Goal: Answer question/provide support: Share knowledge or assist other users

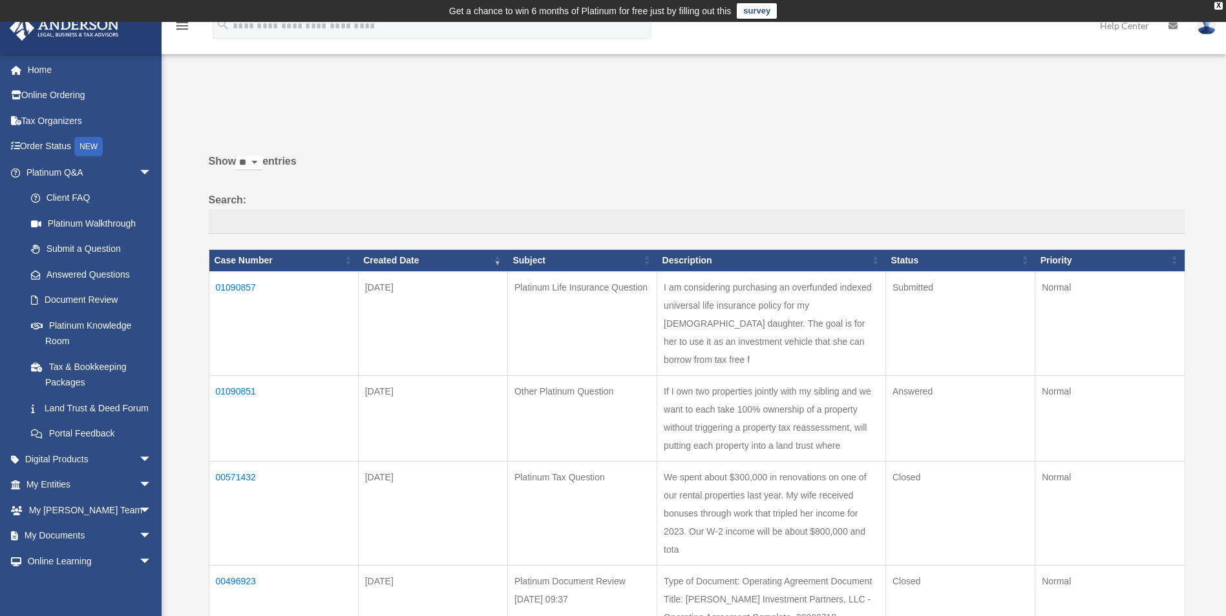
click at [246, 375] on td "01090851" at bounding box center [283, 418] width 149 height 86
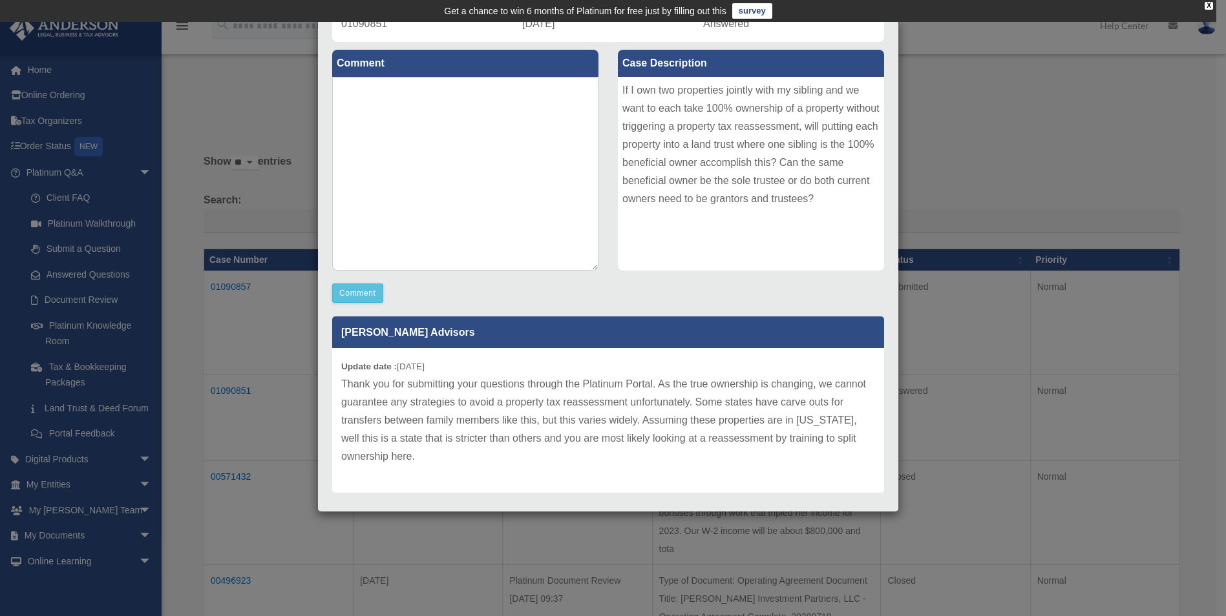
scroll to position [150, 0]
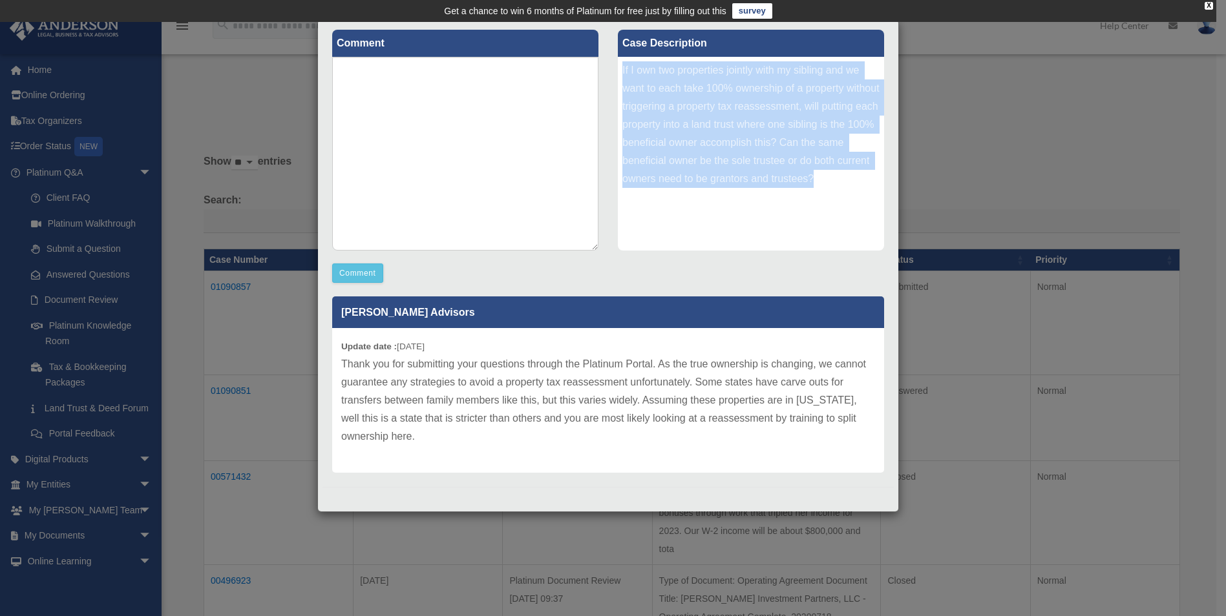
drag, startPoint x: 698, startPoint y: 198, endPoint x: 612, endPoint y: 67, distance: 156.4
click at [618, 67] on div "If I own two properties jointly with my sibling and we want to each take 100% o…" at bounding box center [751, 154] width 266 height 194
copy div "If I own two properties jointly with my sibling and we want to each take 100% o…"
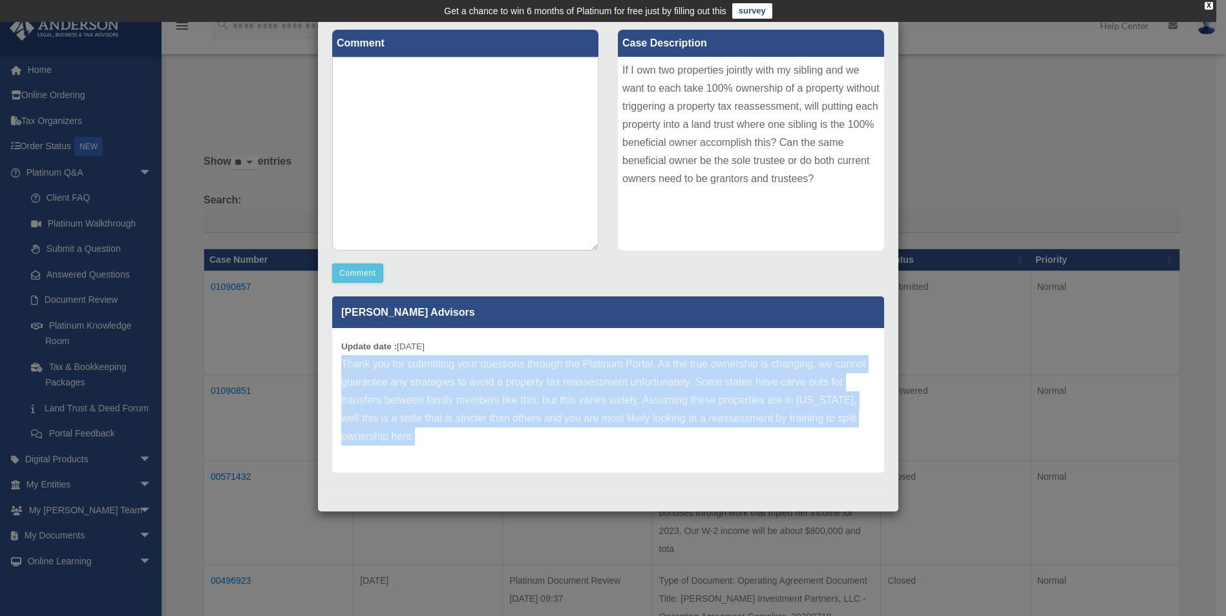
drag, startPoint x: 341, startPoint y: 363, endPoint x: 432, endPoint y: 441, distance: 120.0
click at [432, 441] on p "Thank you for submitting your questions through the Platinum Portal. As the tru…" at bounding box center [608, 400] width 534 height 90
copy p "Thank you for submitting your questions through the Platinum Portal. As the tru…"
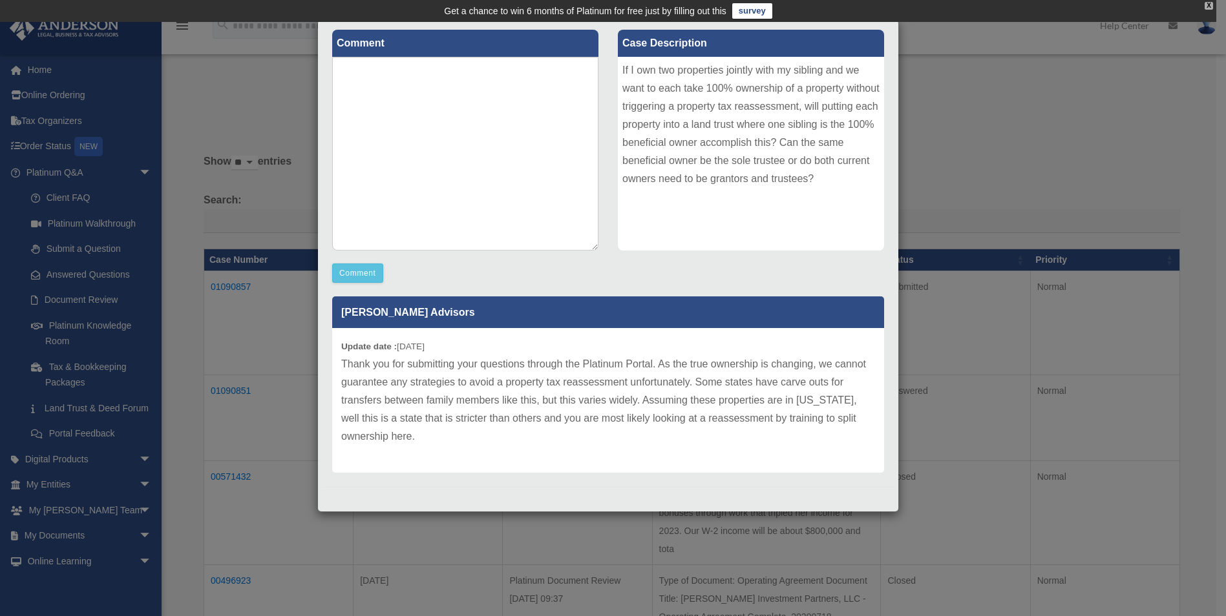
click at [1205, 7] on div "X" at bounding box center [1208, 6] width 8 height 8
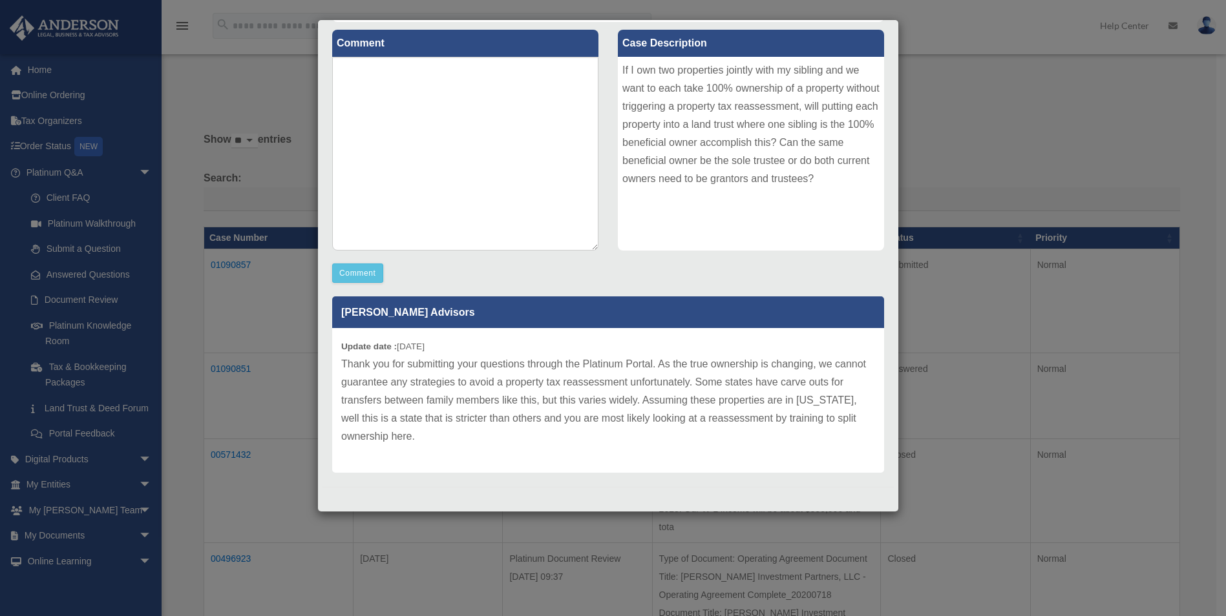
click at [1007, 537] on div "Case Detail × Other Platinum Question Case Number 01090851 Created Date [DATE] …" at bounding box center [613, 308] width 1226 height 616
